Goal: Task Accomplishment & Management: Manage account settings

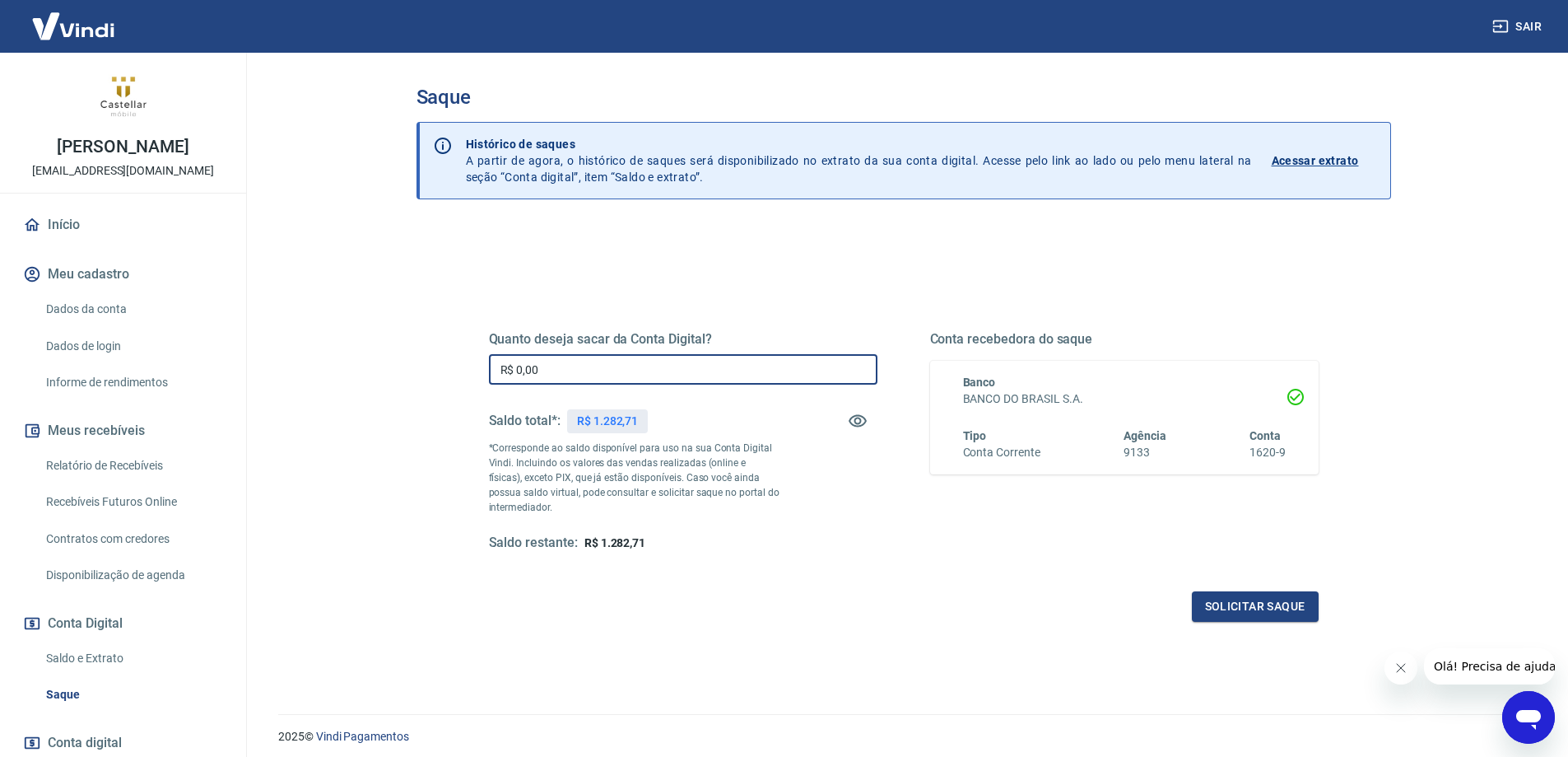
click at [597, 376] on input "R$ 0,00" at bounding box center [683, 370] width 388 height 31
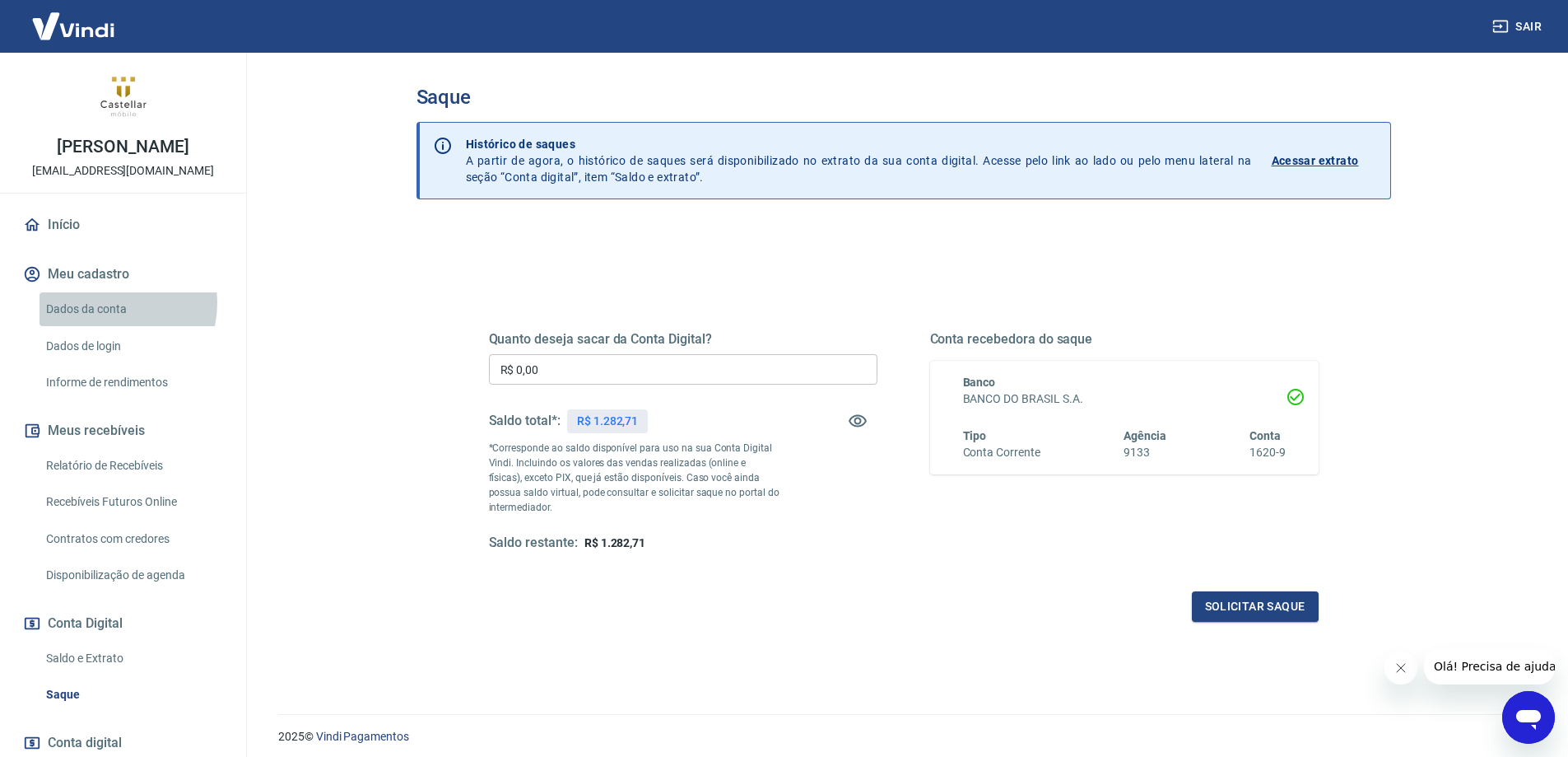
click at [111, 303] on link "Dados da conta" at bounding box center [133, 309] width 187 height 34
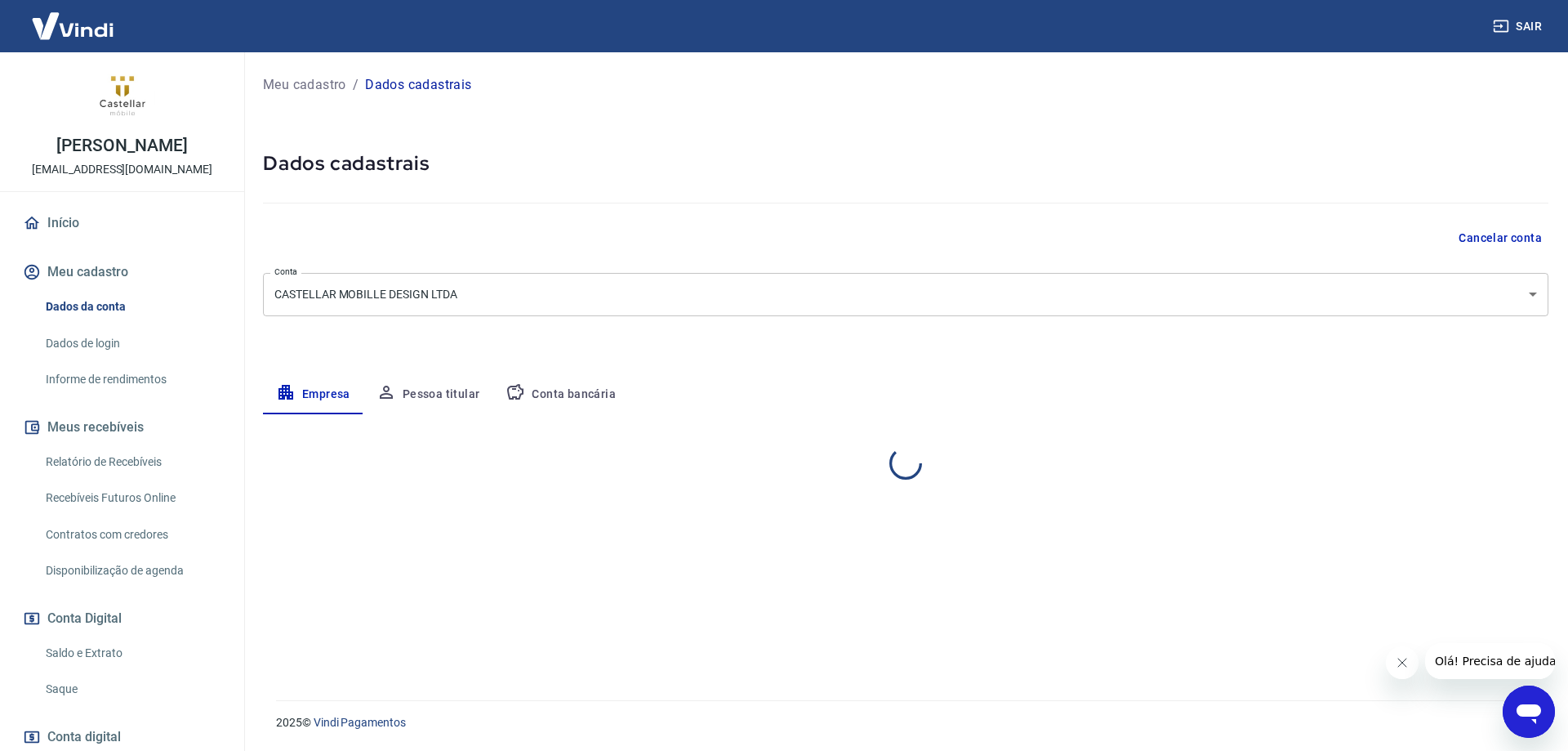
select select "MG"
select select "business"
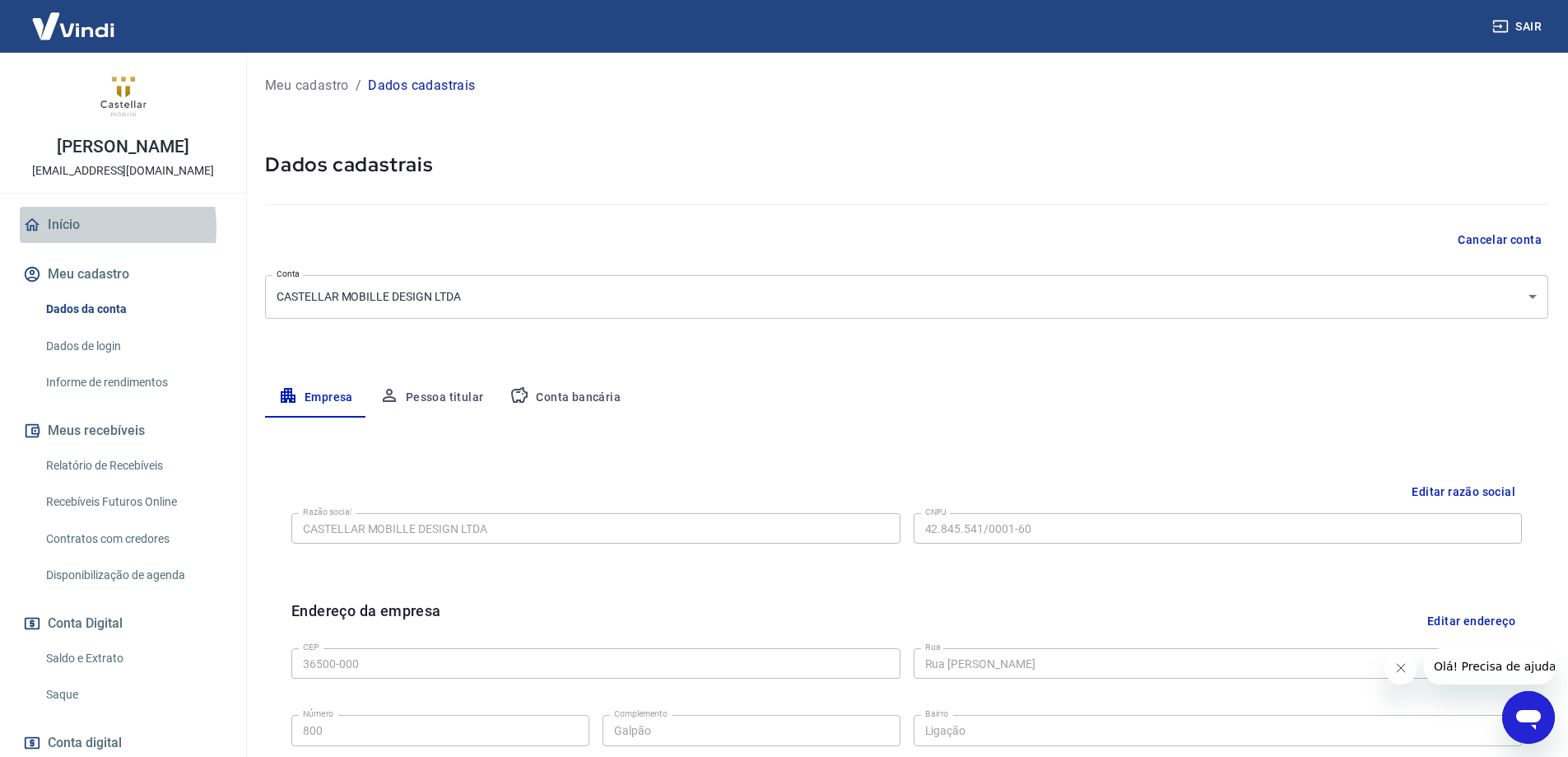
click at [61, 228] on link "Início" at bounding box center [123, 225] width 207 height 37
